Goal: Transaction & Acquisition: Purchase product/service

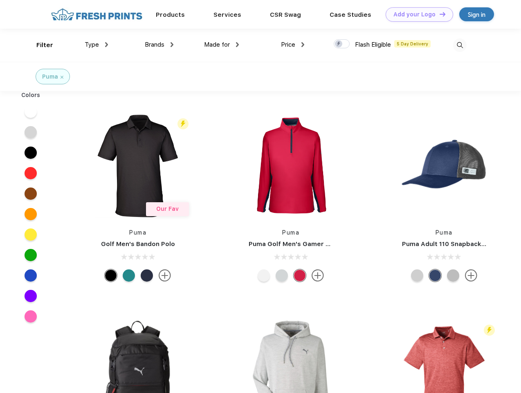
scroll to position [0, 0]
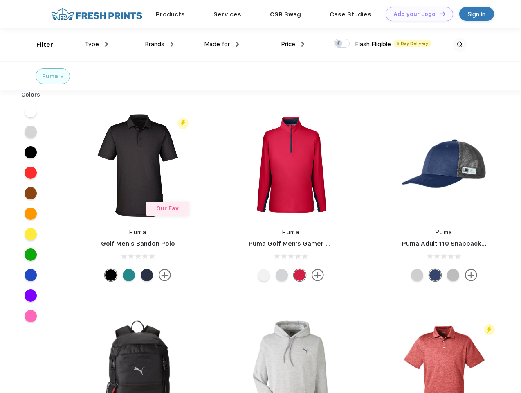
click at [417, 14] on link "Add your Logo Design Tool" at bounding box center [420, 14] width 68 height 14
click at [0, 0] on div "Design Tool" at bounding box center [0, 0] width 0 height 0
click at [439, 14] on link "Add your Logo Design Tool" at bounding box center [420, 14] width 68 height 14
click at [39, 45] on div "Filter" at bounding box center [44, 44] width 17 height 9
click at [97, 44] on span "Type" at bounding box center [92, 44] width 14 height 7
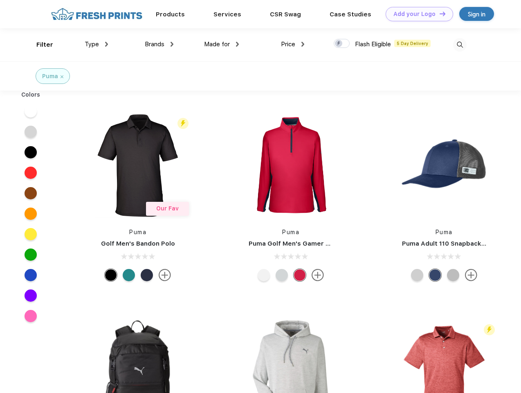
click at [159, 44] on span "Brands" at bounding box center [155, 44] width 20 height 7
click at [222, 44] on span "Made for" at bounding box center [217, 44] width 26 height 7
click at [293, 44] on span "Price" at bounding box center [288, 44] width 14 height 7
click at [342, 44] on div at bounding box center [342, 43] width 16 height 9
click at [339, 44] on input "checkbox" at bounding box center [336, 40] width 5 height 5
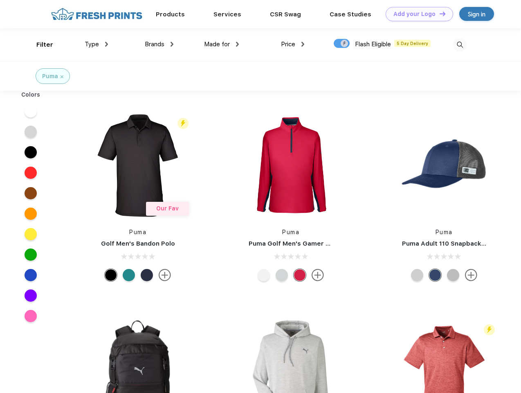
click at [460, 45] on img at bounding box center [460, 45] width 14 height 14
